Goal: Transaction & Acquisition: Book appointment/travel/reservation

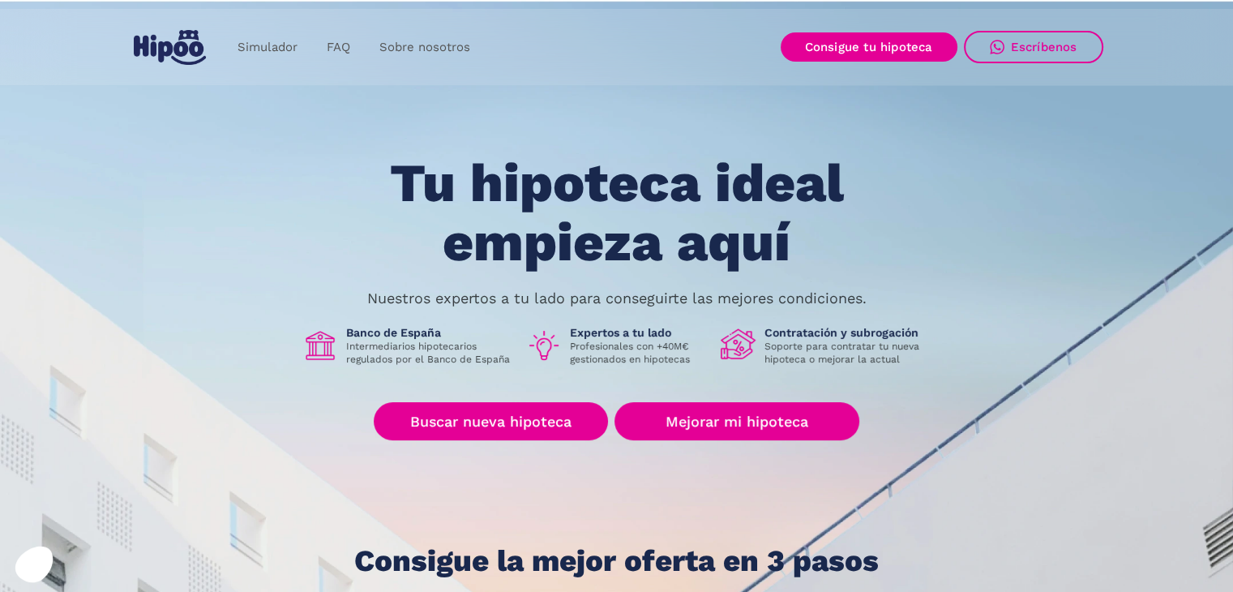
scroll to position [10, 0]
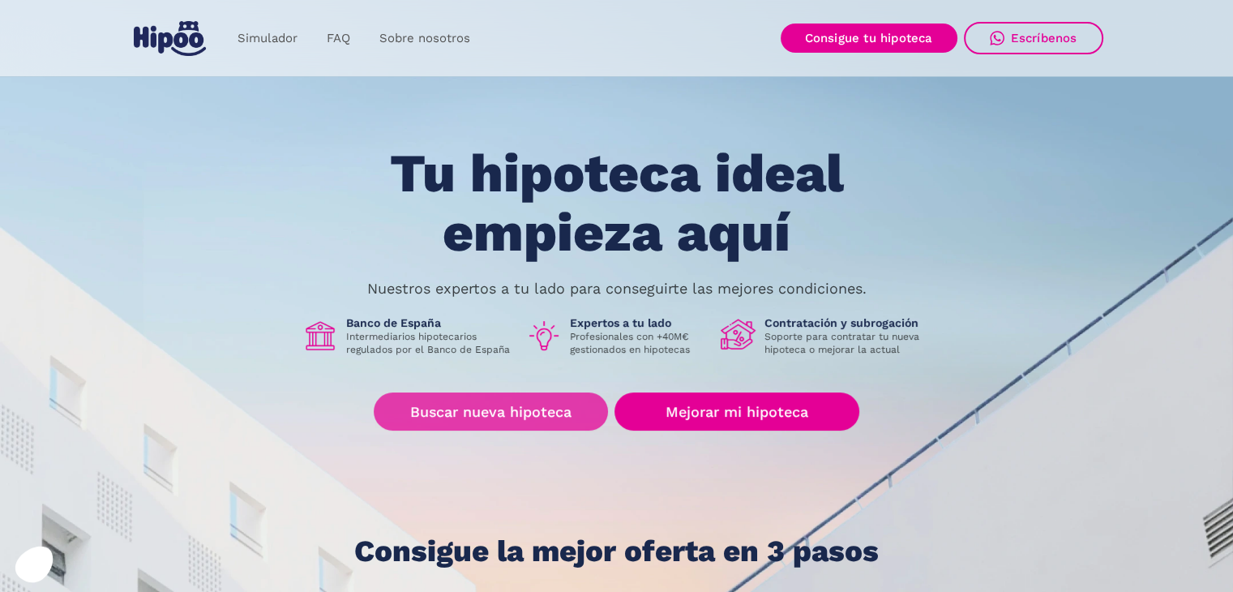
click at [540, 413] on link "Buscar nueva hipoteca" at bounding box center [491, 411] width 234 height 38
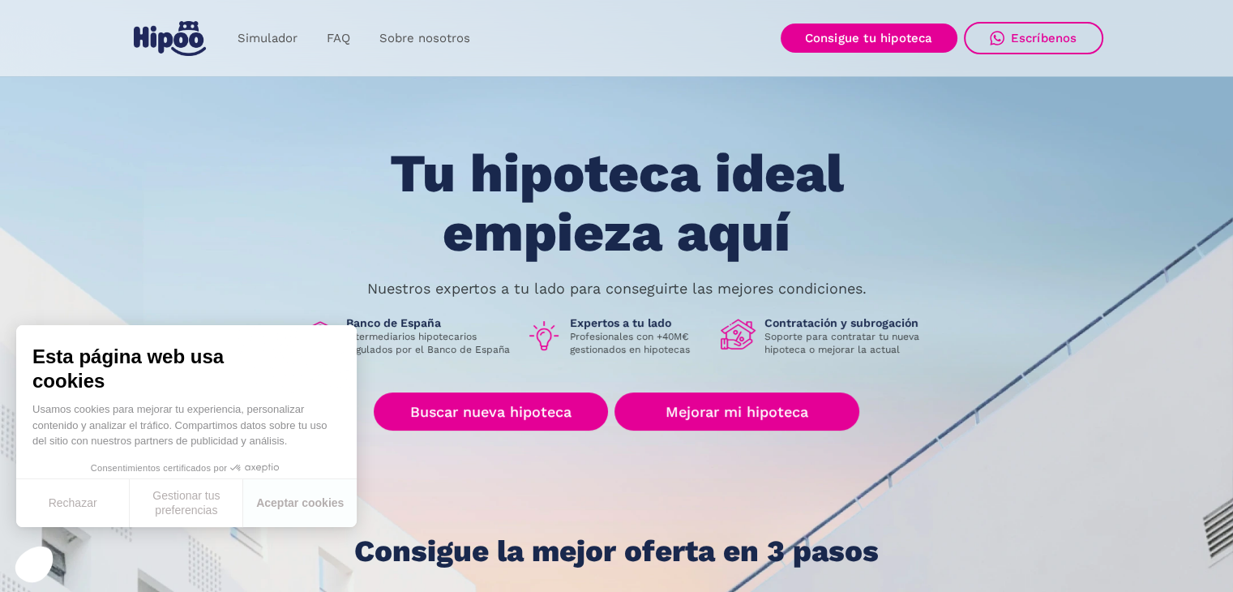
scroll to position [31, 0]
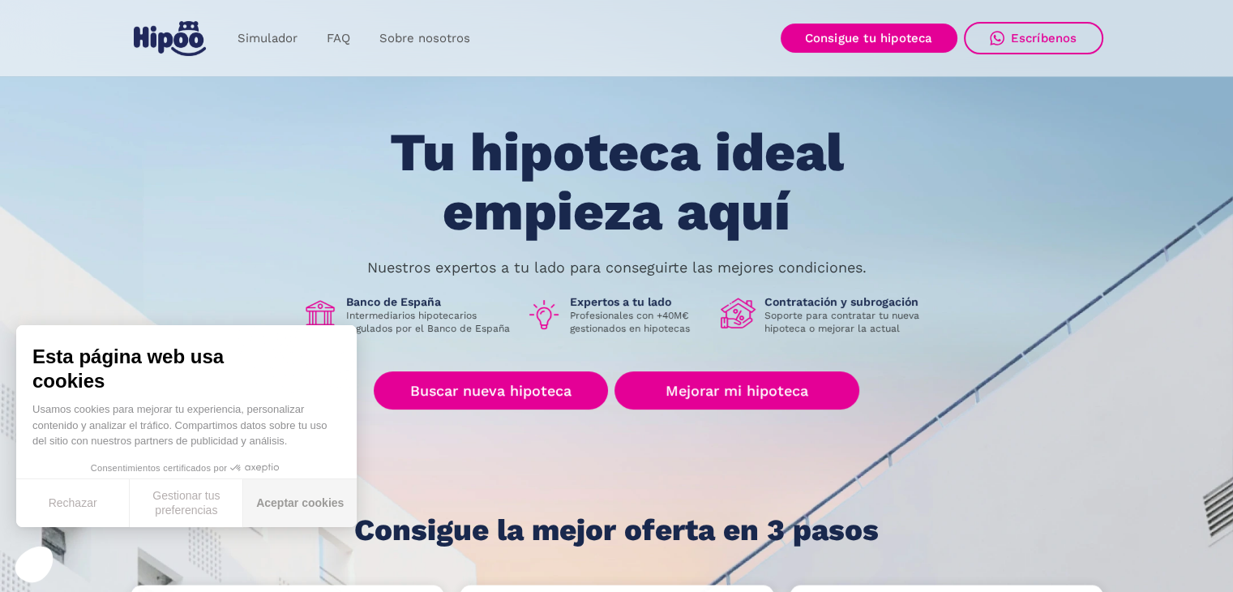
click at [276, 515] on button "Aceptar cookies" at bounding box center [299, 503] width 113 height 48
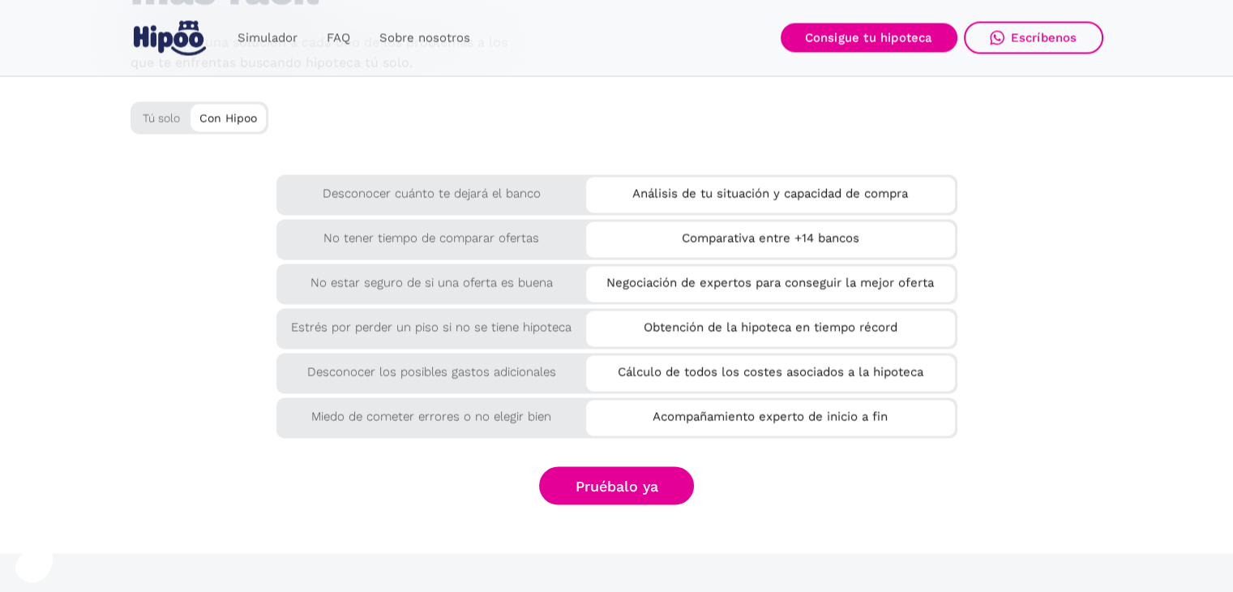
scroll to position [2775, 0]
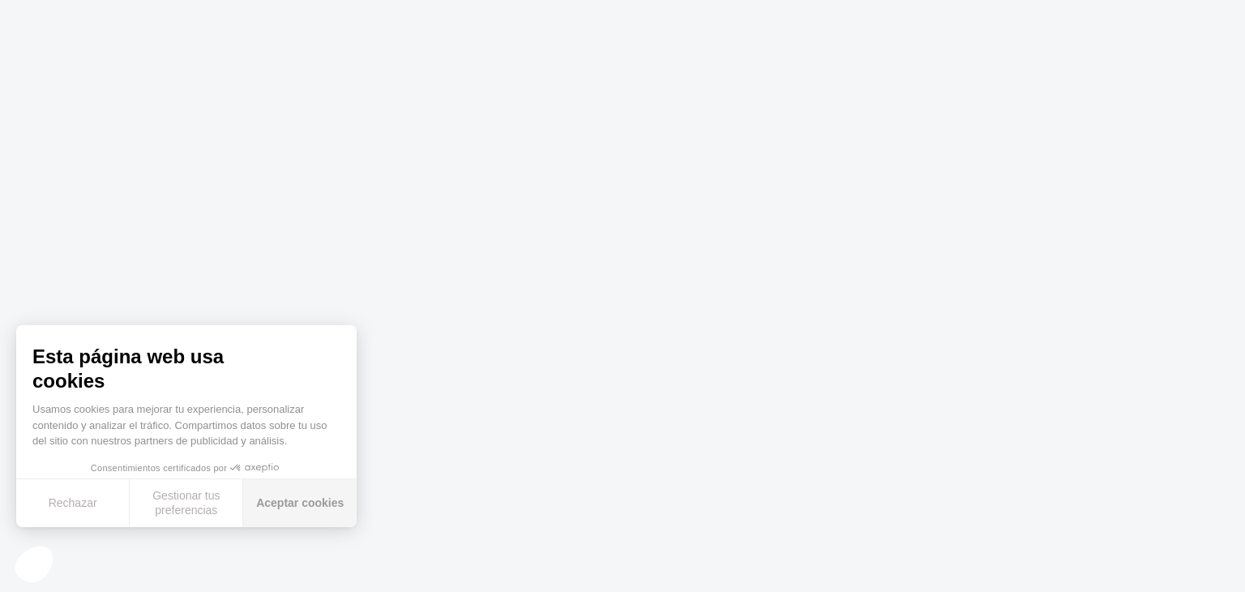
click at [272, 510] on button "Aceptar cookies" at bounding box center [299, 503] width 113 height 48
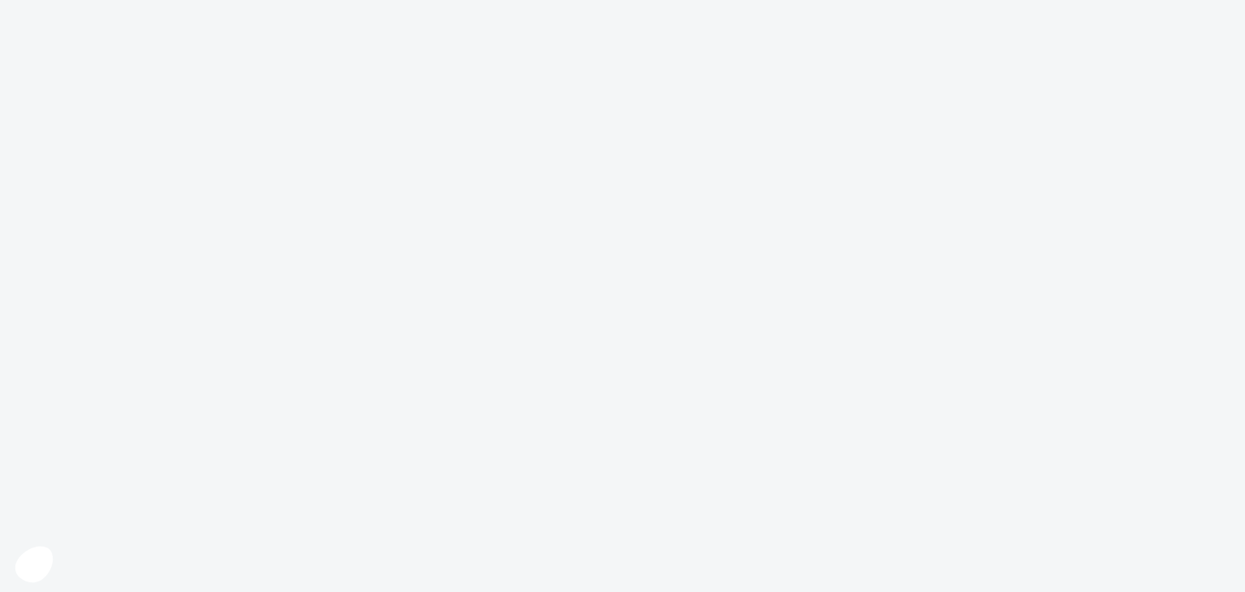
click at [214, 444] on body at bounding box center [622, 296] width 1245 height 592
